Goal: Share content

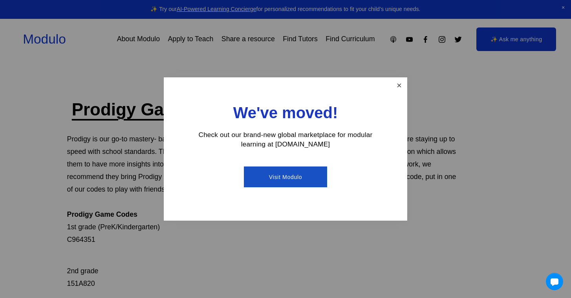
click at [399, 86] on link "Close" at bounding box center [400, 86] width 14 height 14
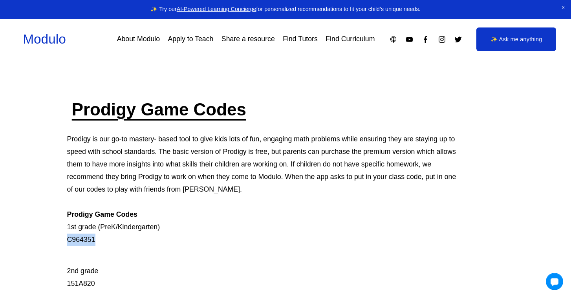
drag, startPoint x: 66, startPoint y: 242, endPoint x: 101, endPoint y: 242, distance: 35.0
copy p "C964351"
click at [126, 39] on link "About Modulo" at bounding box center [138, 39] width 43 height 14
click at [237, 42] on link "Share a resource" at bounding box center [248, 39] width 53 height 14
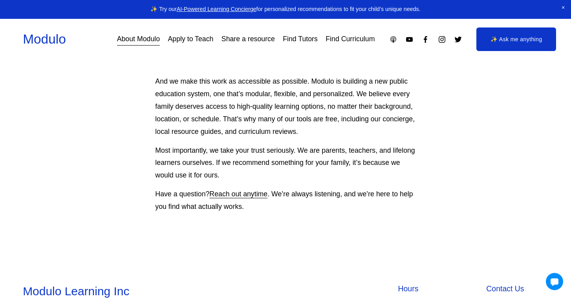
scroll to position [638, 0]
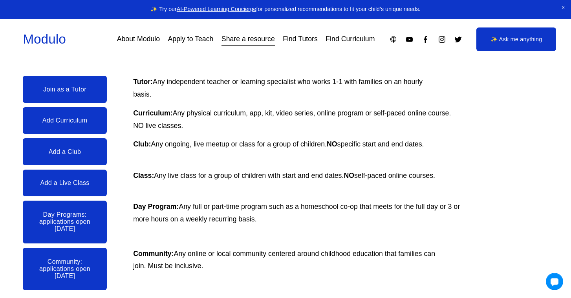
scroll to position [141, 0]
click at [76, 122] on link "Add Curriculum" at bounding box center [65, 120] width 84 height 27
